Goal: Task Accomplishment & Management: Complete application form

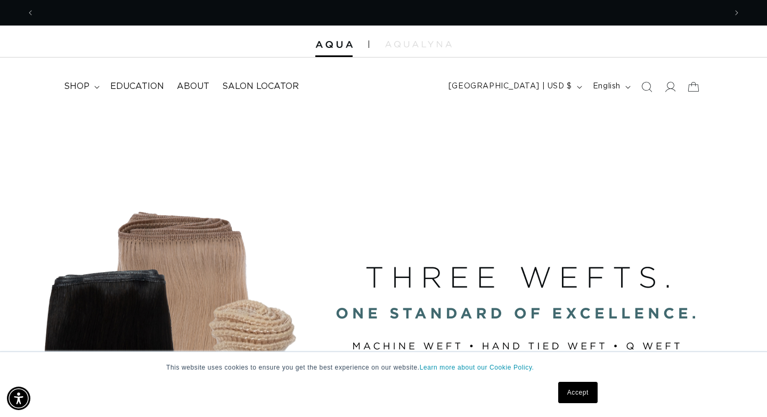
scroll to position [0, 1384]
click at [580, 395] on link "Accept" at bounding box center [578, 392] width 39 height 21
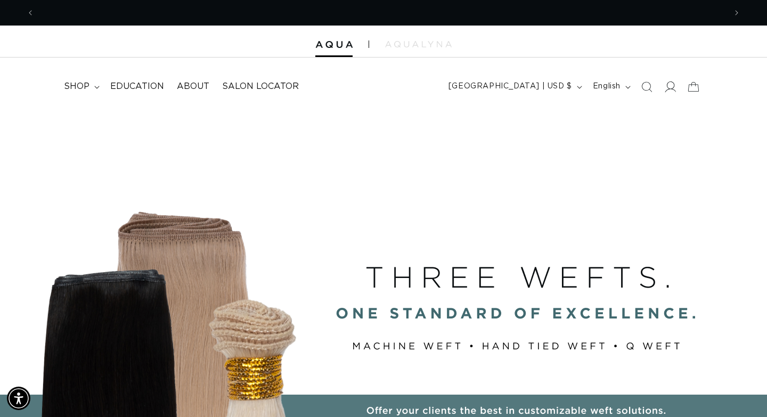
scroll to position [0, 0]
click at [670, 85] on icon at bounding box center [670, 86] width 11 height 11
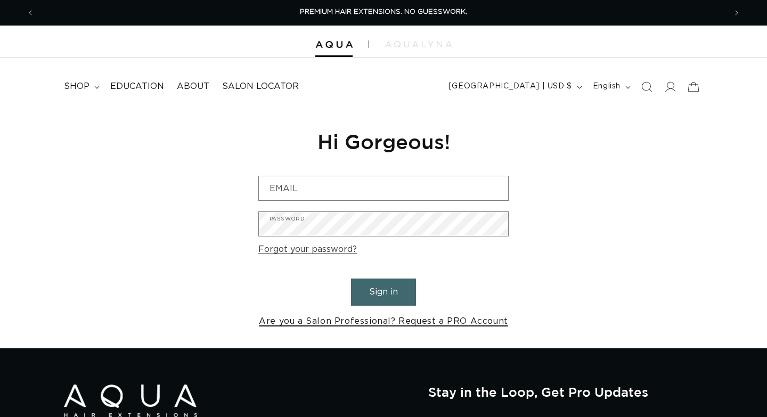
click at [462, 320] on link "Are you a Salon Professional? Request a PRO Account" at bounding box center [383, 321] width 249 height 15
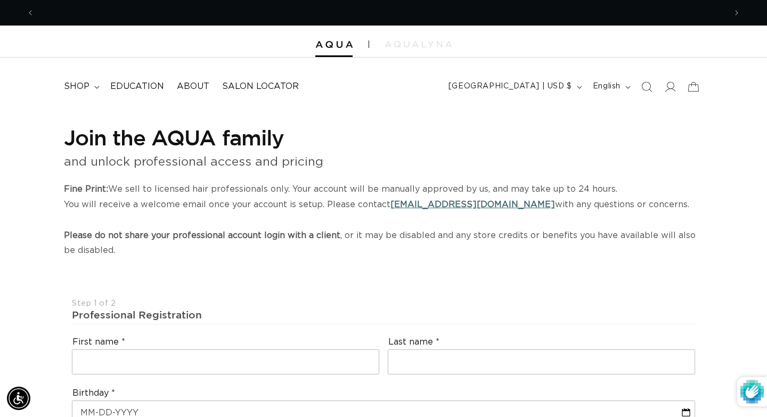
select select "US"
select select "[GEOGRAPHIC_DATA]"
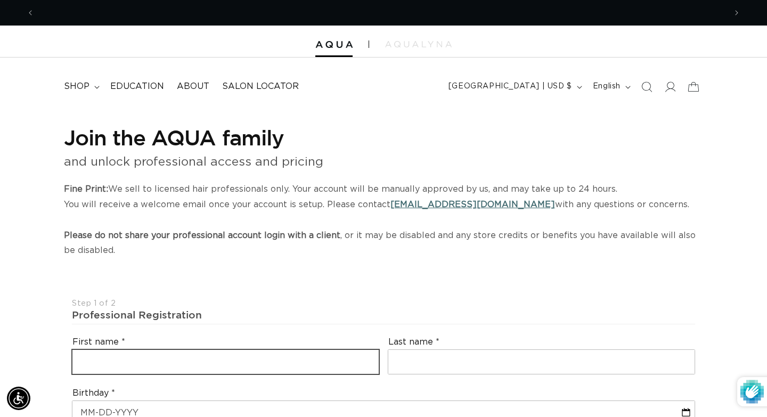
click at [357, 350] on input "text" at bounding box center [225, 362] width 306 height 24
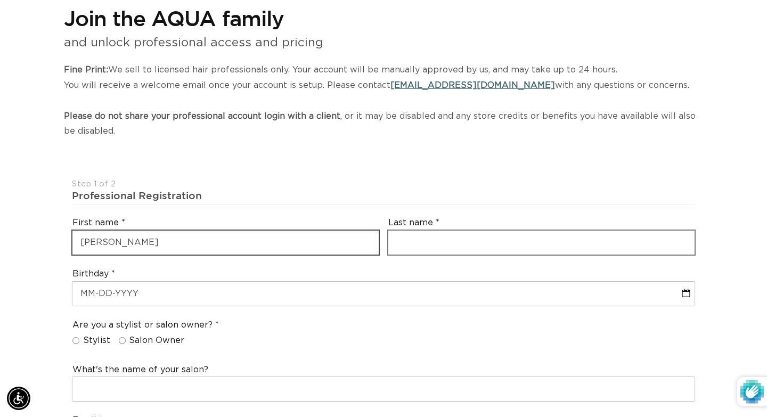
scroll to position [0, 1384]
type input "[PERSON_NAME]"
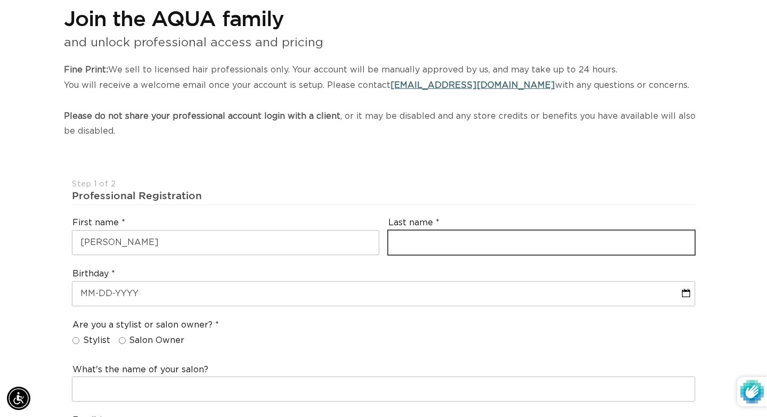
click at [438, 241] on input "text" at bounding box center [542, 243] width 306 height 24
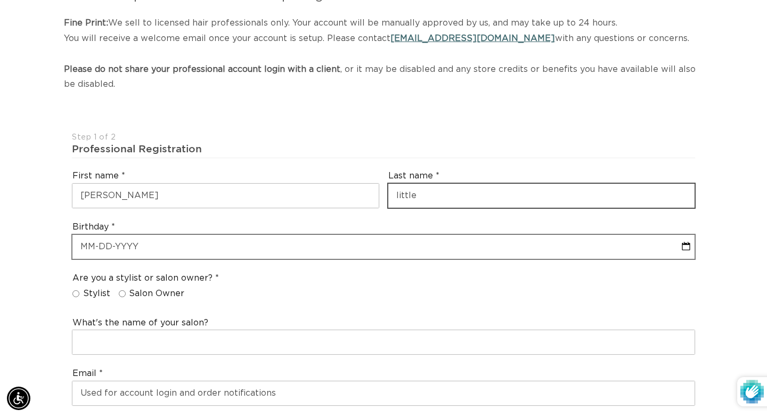
scroll to position [187, 0]
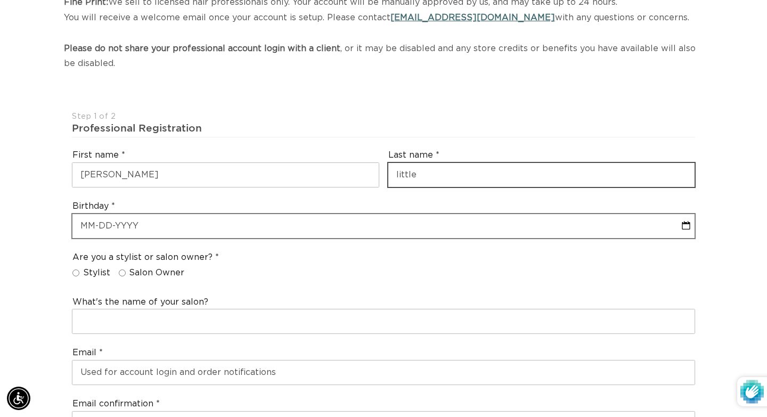
type input "little"
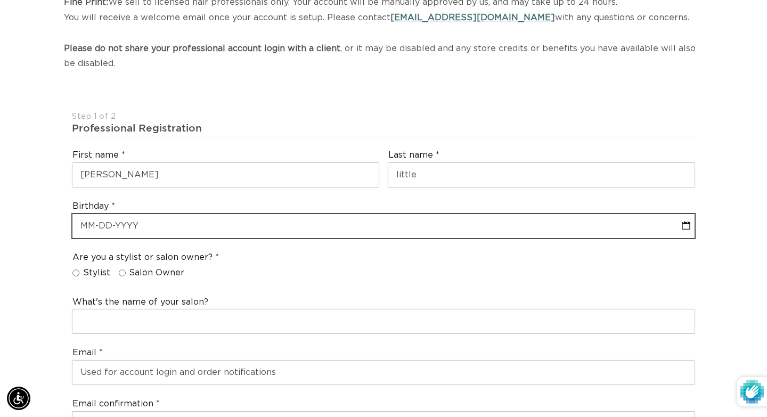
click at [282, 229] on input "text" at bounding box center [383, 226] width 623 height 24
select select "8"
select select "2025"
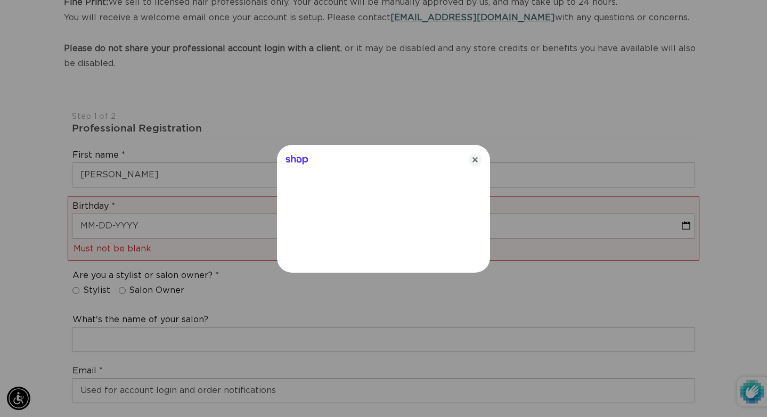
scroll to position [0, 692]
click at [473, 159] on icon "Close" at bounding box center [475, 159] width 13 height 13
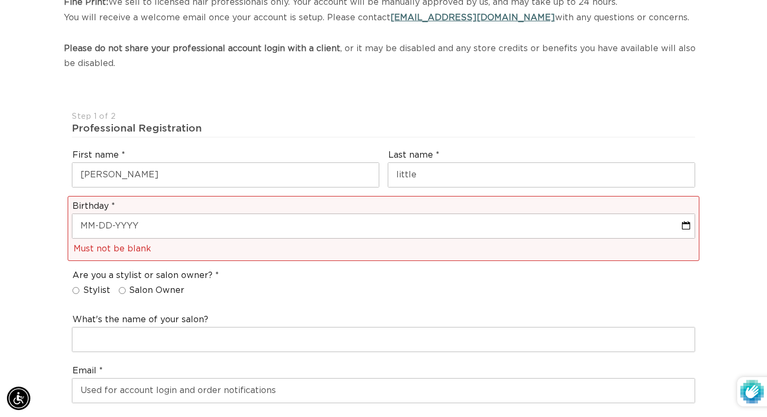
scroll to position [0, 1384]
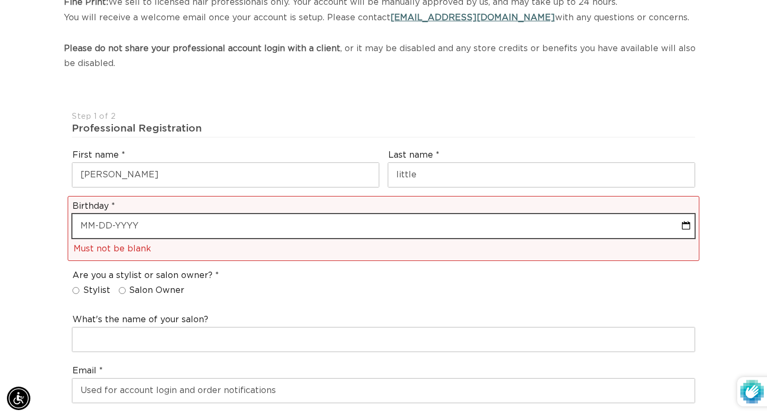
click at [281, 232] on input "text" at bounding box center [383, 226] width 623 height 24
select select "8"
select select "2025"
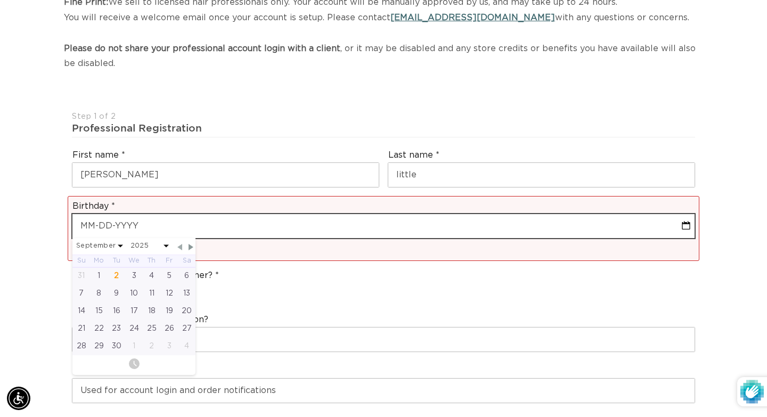
scroll to position [0, 0]
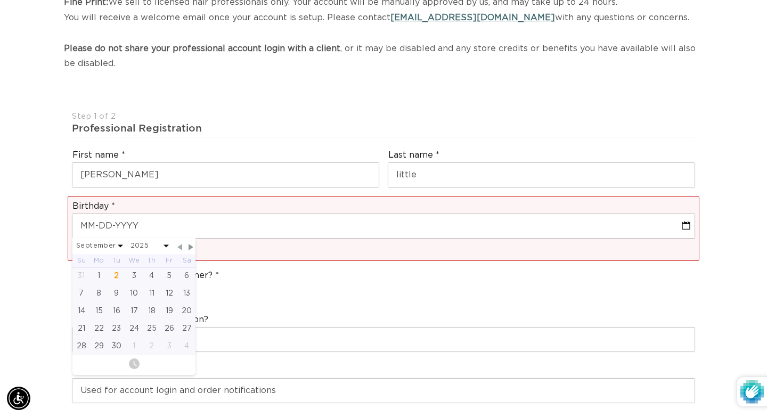
click at [178, 244] on span "Previous Month" at bounding box center [180, 248] width 10 height 10
select select "7"
click at [169, 325] on div "22" at bounding box center [169, 329] width 18 height 18
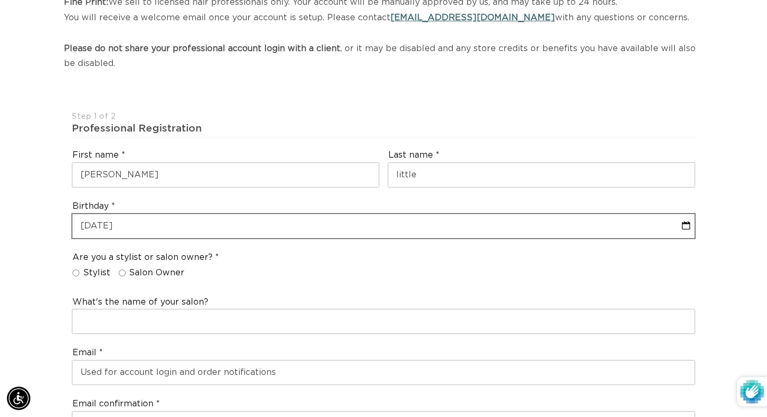
scroll to position [0, 692]
click at [144, 231] on input "text" at bounding box center [383, 226] width 623 height 24
select select "7"
select select "2025"
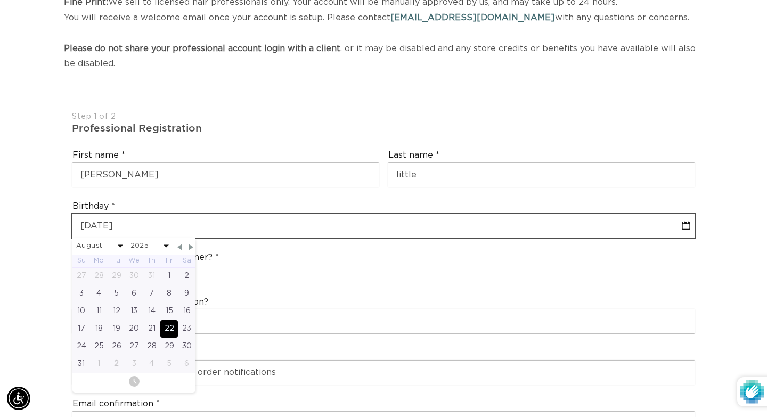
type input "[PHONE_NUMBER]"
select select "7"
select select "2025"
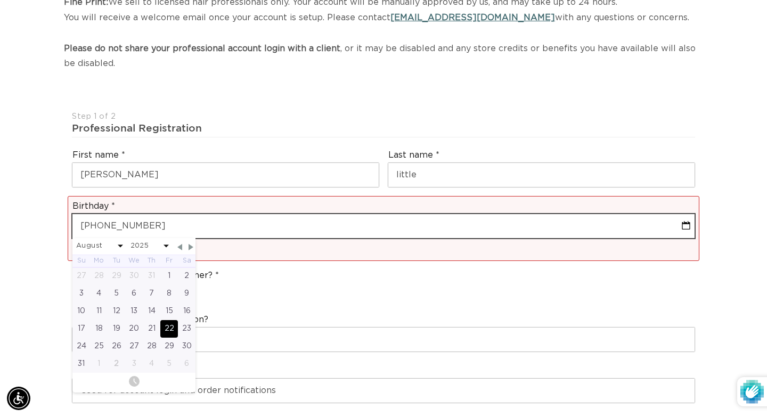
type input "[DATE]"
select select "7"
select select "2025"
type input "08-22-2"
select select "7"
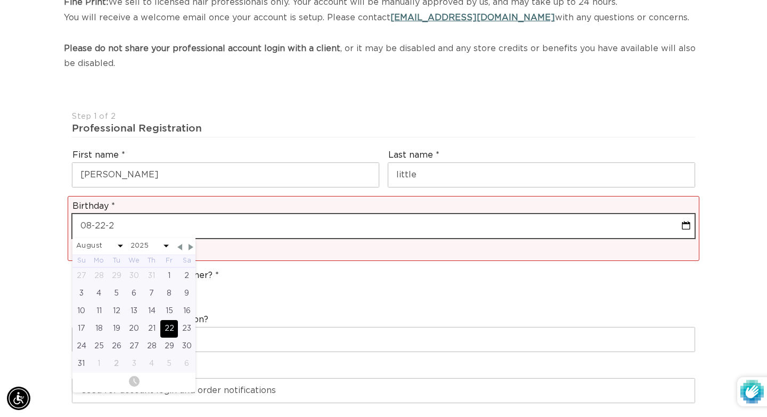
select select "2025"
type input "08-22-"
select select "7"
select select "2025"
type input "08-22-1"
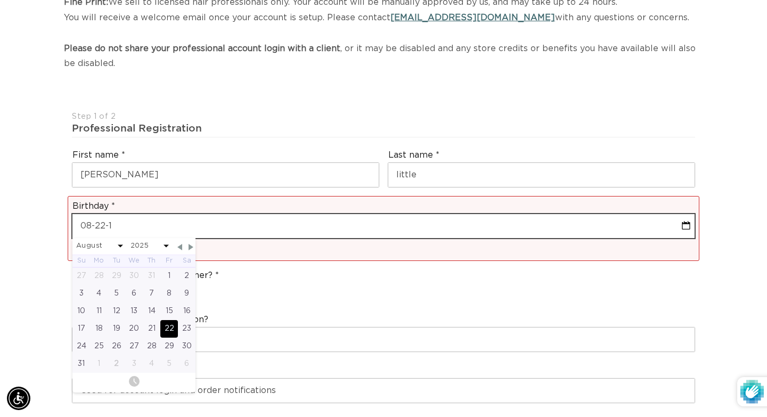
select select "7"
select select "2025"
type input "[DATE]"
select select "7"
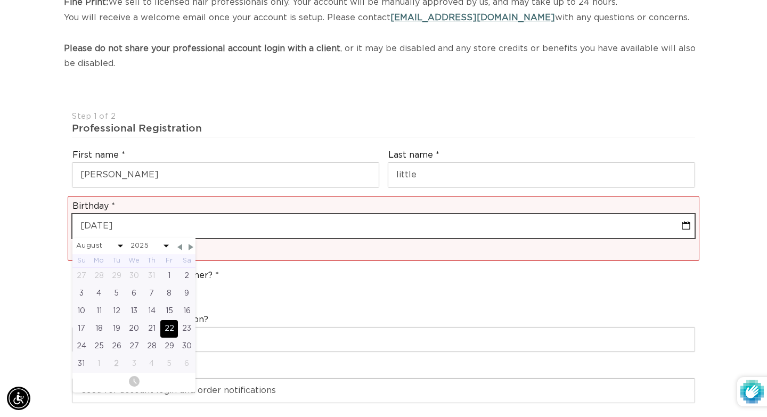
select select "2025"
type input "[PHONE_NUMBER]"
select select "7"
select select "2025"
type input "[DATE]"
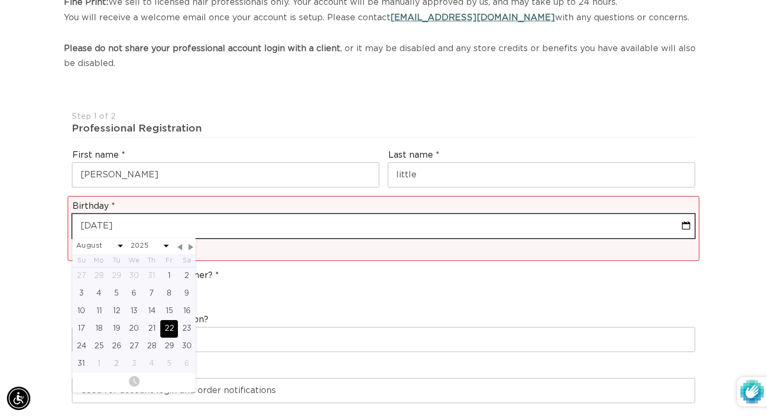
select select "7"
select select "1983"
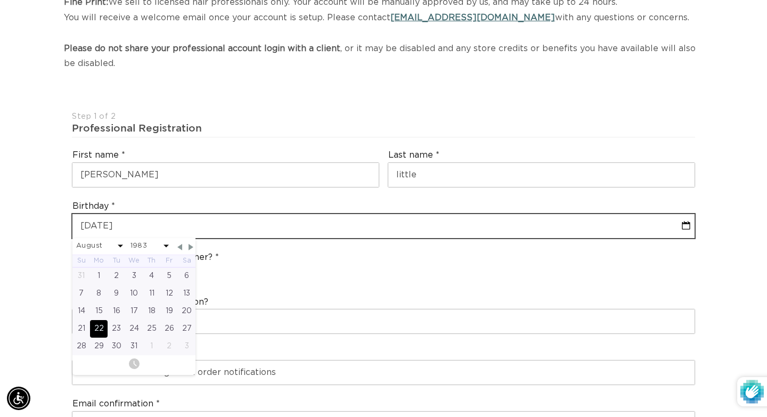
type input "[DATE]"
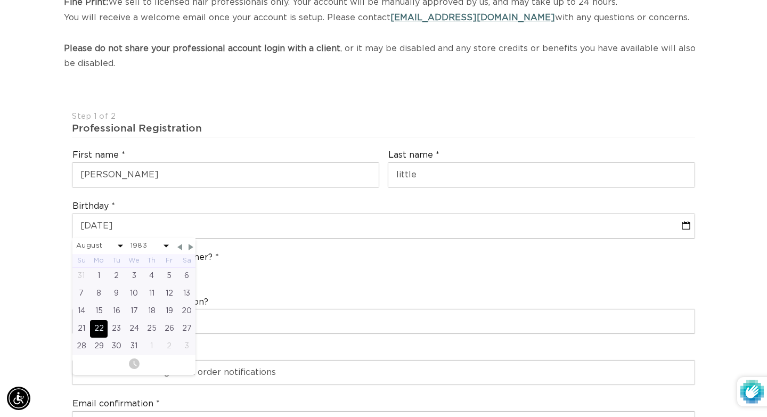
click at [292, 287] on div "Are you a stylist or salon owner? Stylist Salon Owner" at bounding box center [384, 267] width 632 height 41
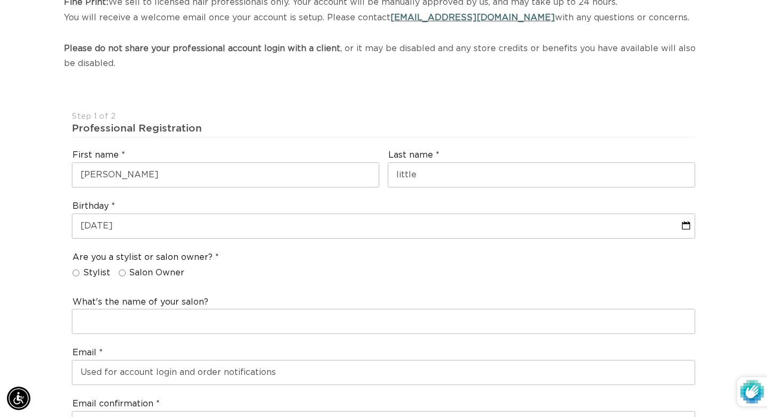
scroll to position [0, 0]
click at [120, 273] on input "Salon Owner" at bounding box center [122, 273] width 7 height 7
radio input "true"
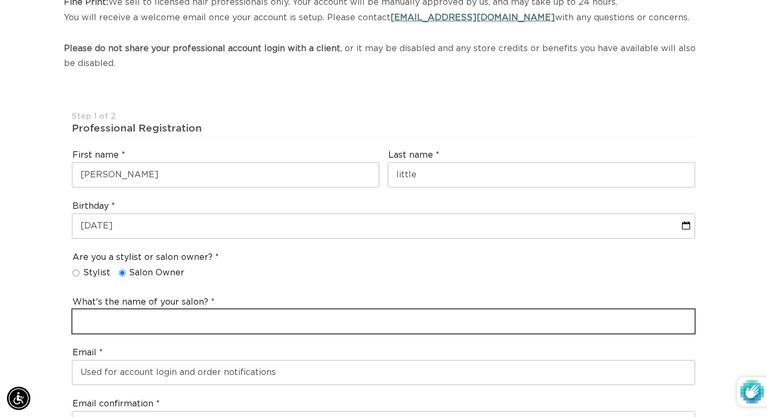
click at [129, 317] on input "text" at bounding box center [383, 322] width 623 height 24
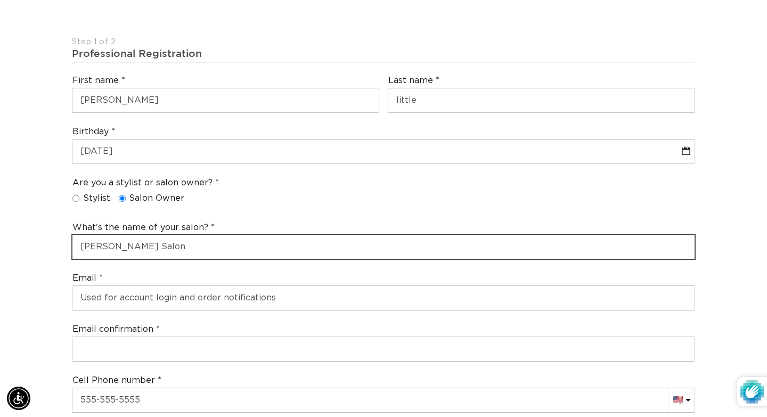
scroll to position [0, 1384]
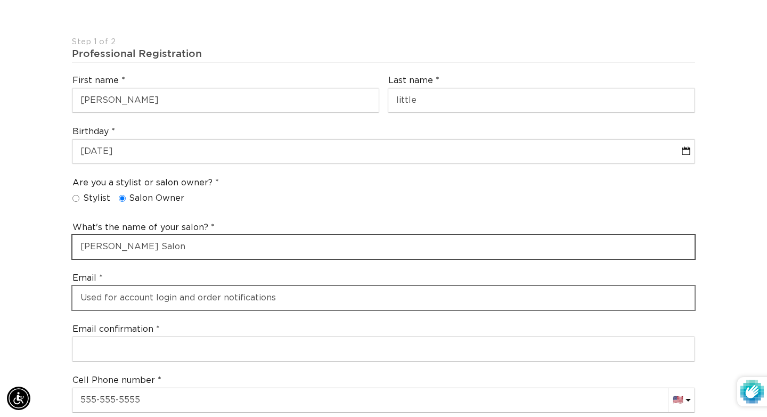
type input "[PERSON_NAME] Salon"
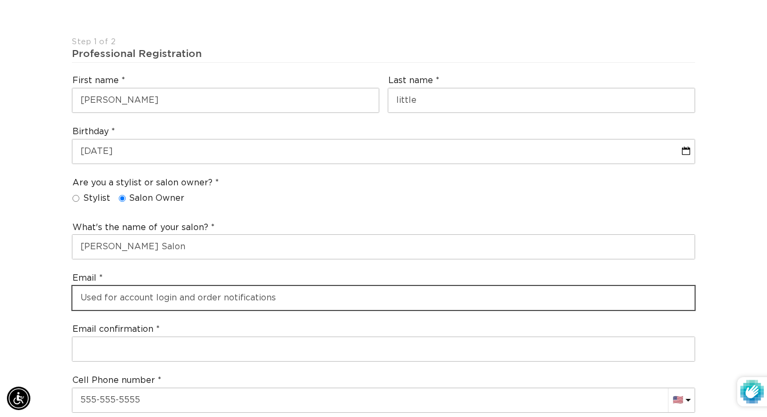
click at [117, 297] on input "email" at bounding box center [383, 298] width 623 height 24
type input "[EMAIL_ADDRESS][DOMAIN_NAME]"
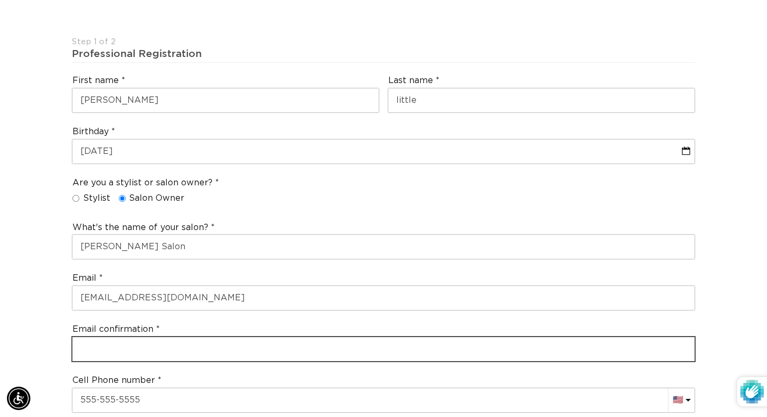
type input "[EMAIL_ADDRESS][DOMAIN_NAME]"
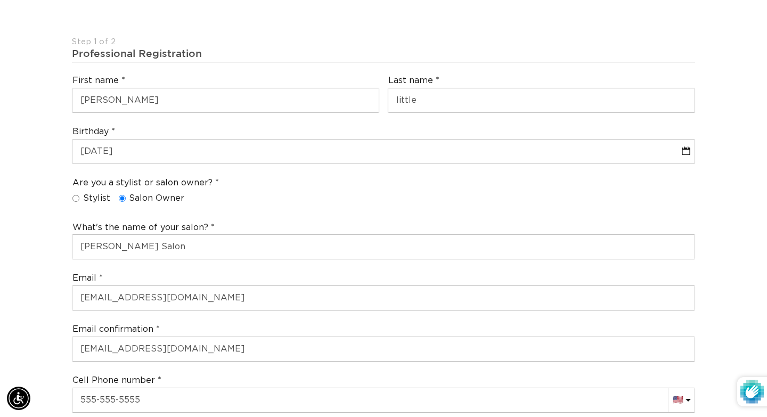
select select "[US_STATE]"
type input "01760"
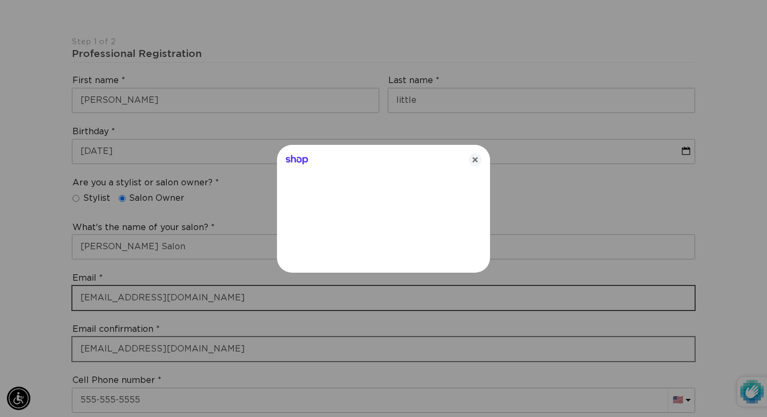
scroll to position [0, 0]
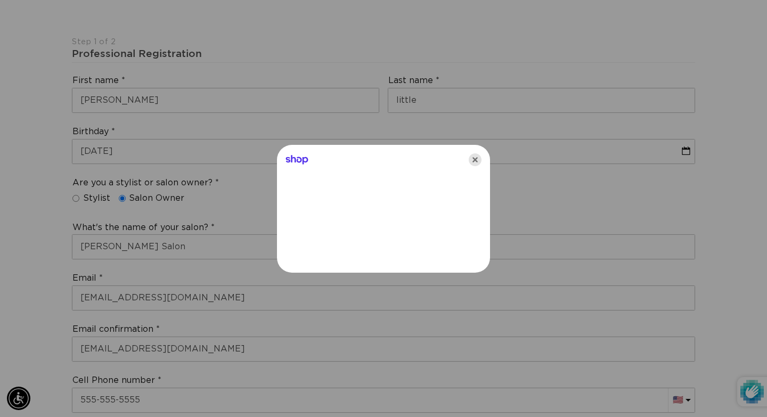
click at [478, 160] on icon "Close" at bounding box center [475, 159] width 13 height 13
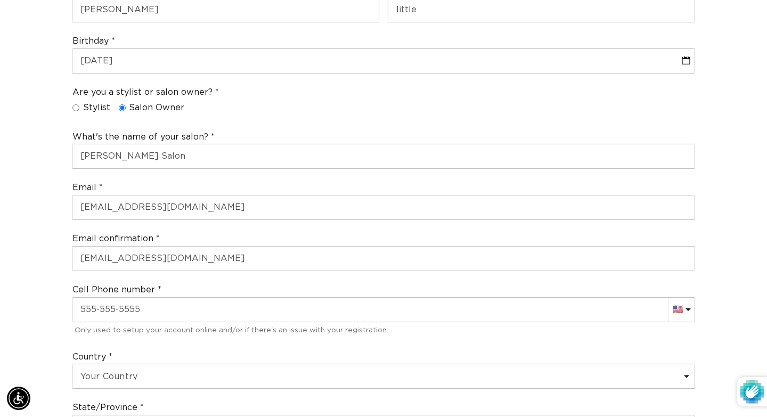
scroll to position [0, 692]
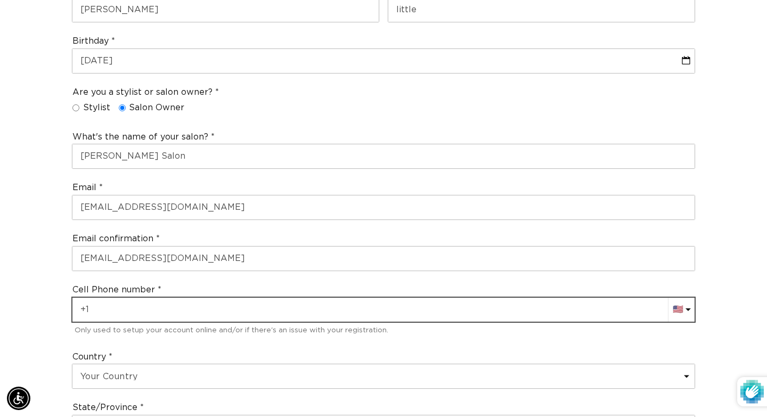
click at [329, 311] on input "text" at bounding box center [383, 310] width 623 height 24
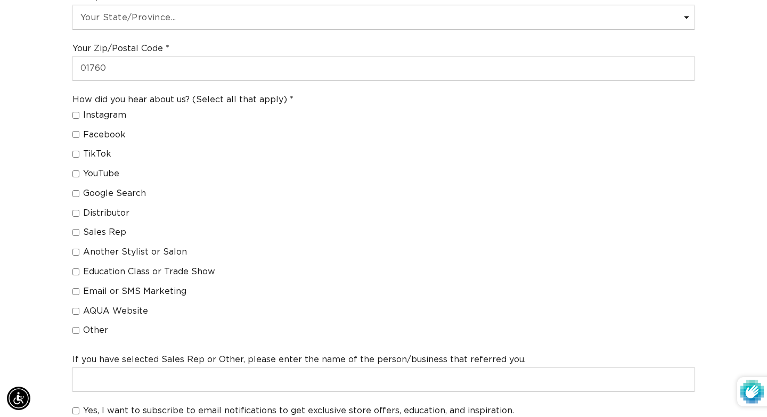
type input "[PHONE_NUMBER]"
click at [75, 212] on input "Distributor" at bounding box center [75, 213] width 7 height 7
checkbox input "true"
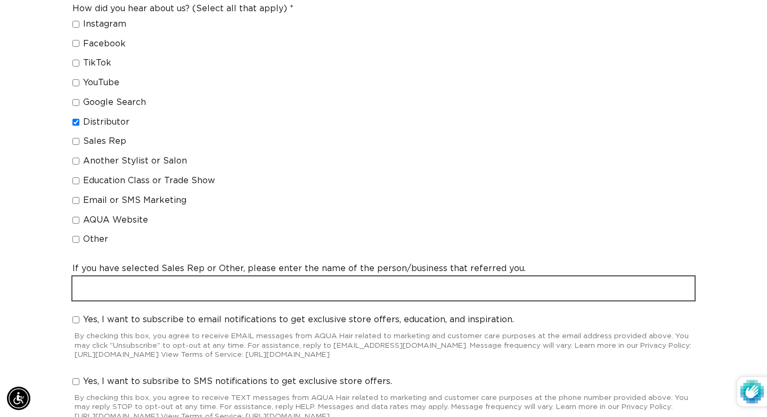
click at [187, 286] on input "text" at bounding box center [383, 289] width 623 height 24
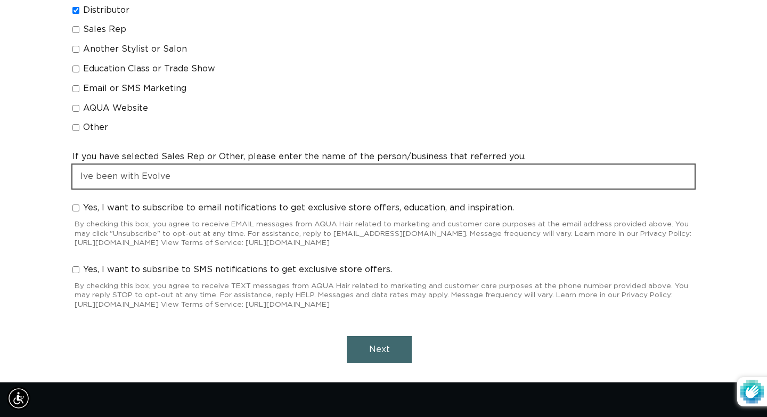
scroll to position [974, 0]
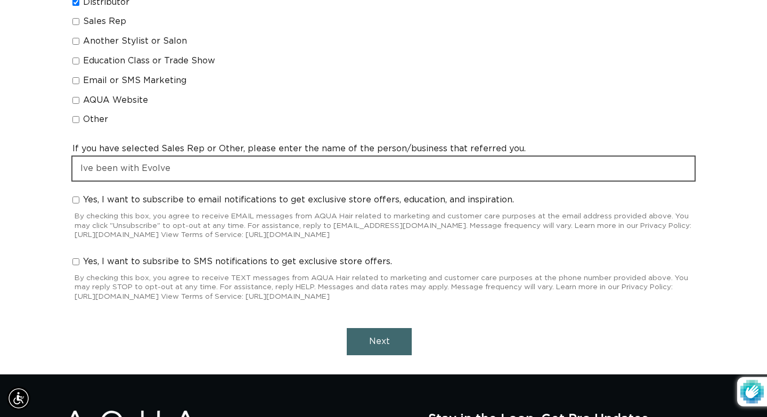
type input "Ive been with Evolve"
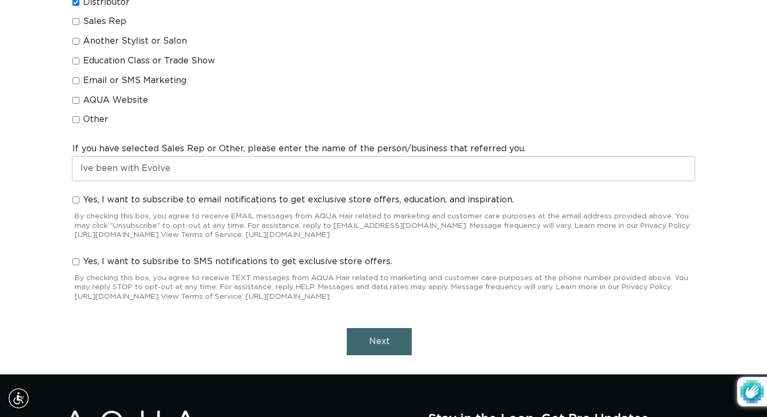
click at [368, 341] on button "Next" at bounding box center [379, 341] width 65 height 27
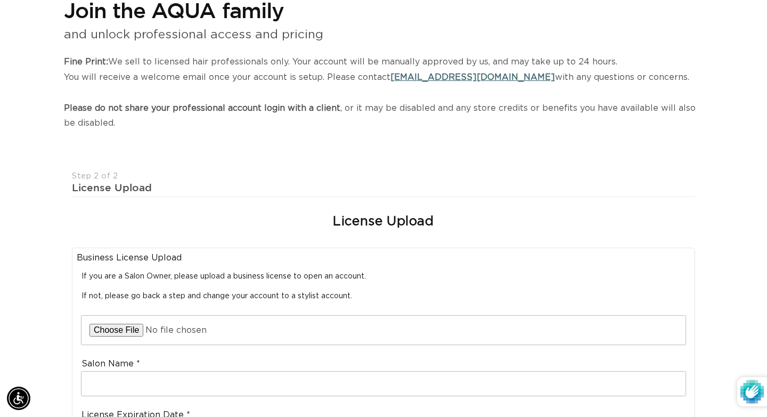
scroll to position [0, 0]
